Goal: Task Accomplishment & Management: Complete application form

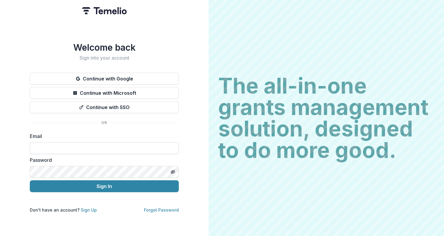
type input "**********"
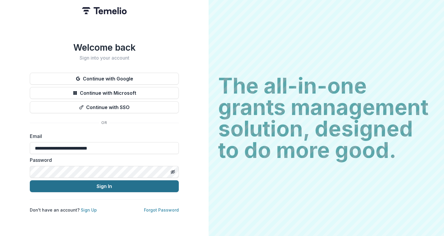
click at [95, 186] on button "Sign In" at bounding box center [104, 186] width 149 height 12
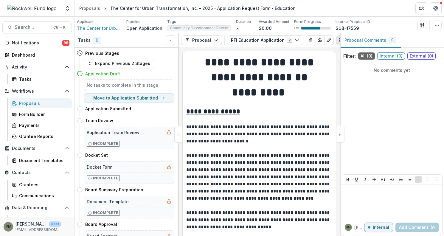
click at [26, 102] on div "Proposals" at bounding box center [43, 103] width 48 height 6
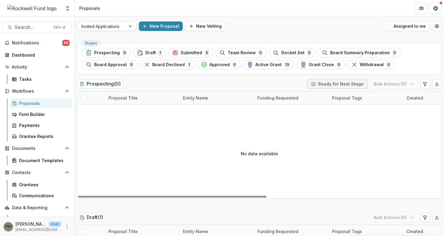
click at [118, 27] on div at bounding box center [101, 26] width 40 height 7
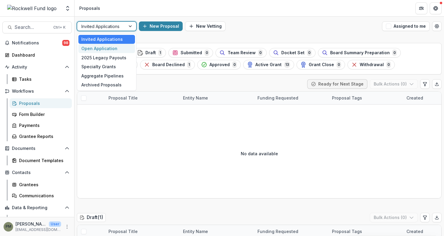
click at [112, 48] on div "Open Application" at bounding box center [106, 48] width 57 height 9
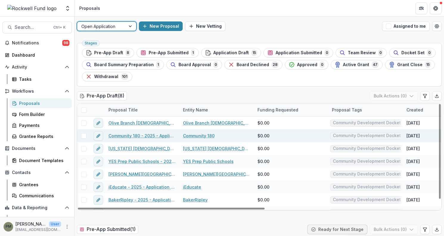
scroll to position [8, 0]
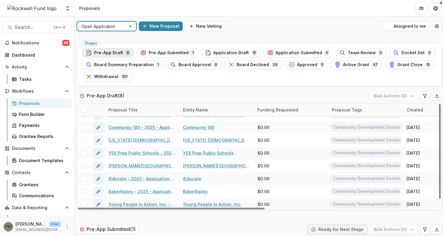
click at [117, 54] on span "Pre-App Draft" at bounding box center [108, 52] width 29 height 5
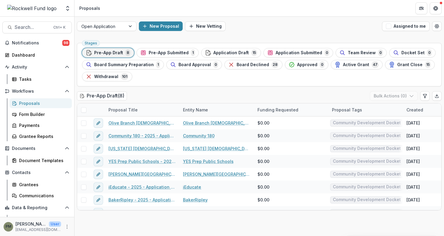
click at [96, 33] on div "Open Application New Proposal New Vetting Assigned to me" at bounding box center [260, 26] width 370 height 19
click at [238, 50] on div "Application Draft 15" at bounding box center [231, 53] width 52 height 7
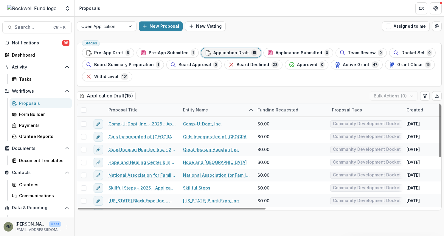
scroll to position [37, 0]
